Goal: Transaction & Acquisition: Purchase product/service

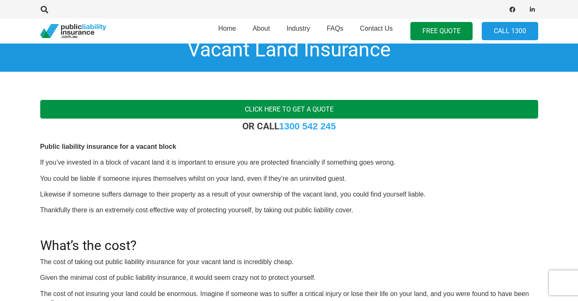
click at [278, 107] on link "Click here to get a quote" at bounding box center [289, 109] width 498 height 19
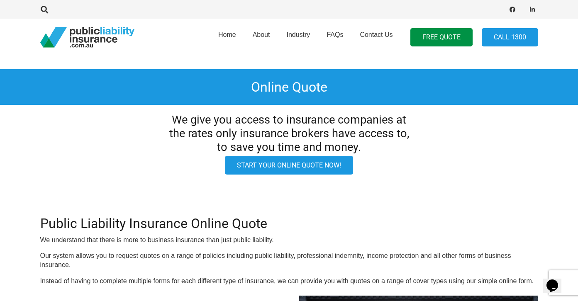
click at [306, 165] on link "Start your online quote now!" at bounding box center [289, 165] width 128 height 19
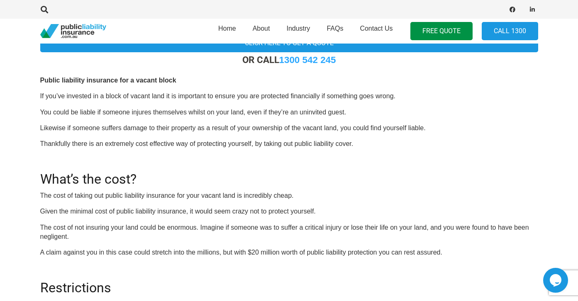
scroll to position [107, 0]
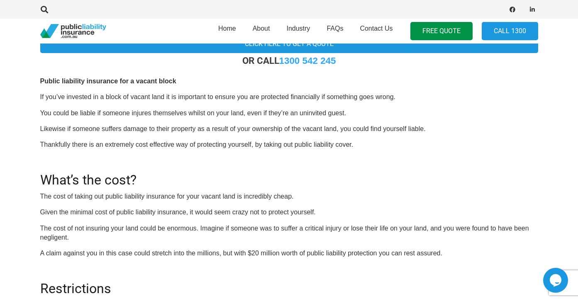
click at [267, 104] on div "OR CALL 1300 542 245 Public liability insurance for a vacant block If you’ve in…" at bounding box center [289, 232] width 498 height 354
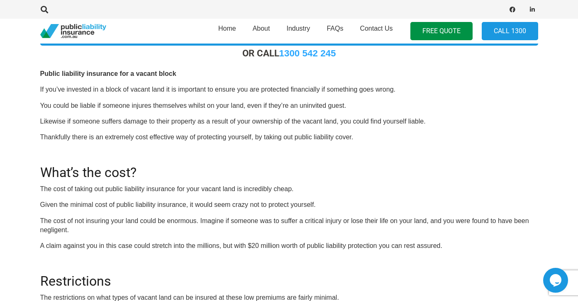
scroll to position [114, 0]
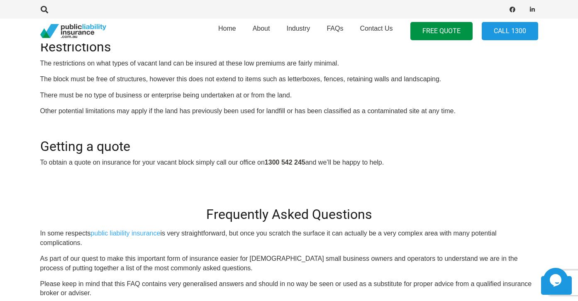
click at [269, 180] on main "Vacant Land Insurance Click here to get a quote OR CALL 1300 542 245 Public lia…" at bounding box center [289, 306] width 578 height 1311
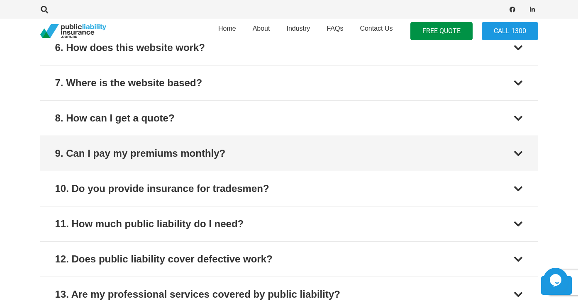
scroll to position [883, 0]
